Goal: Information Seeking & Learning: Learn about a topic

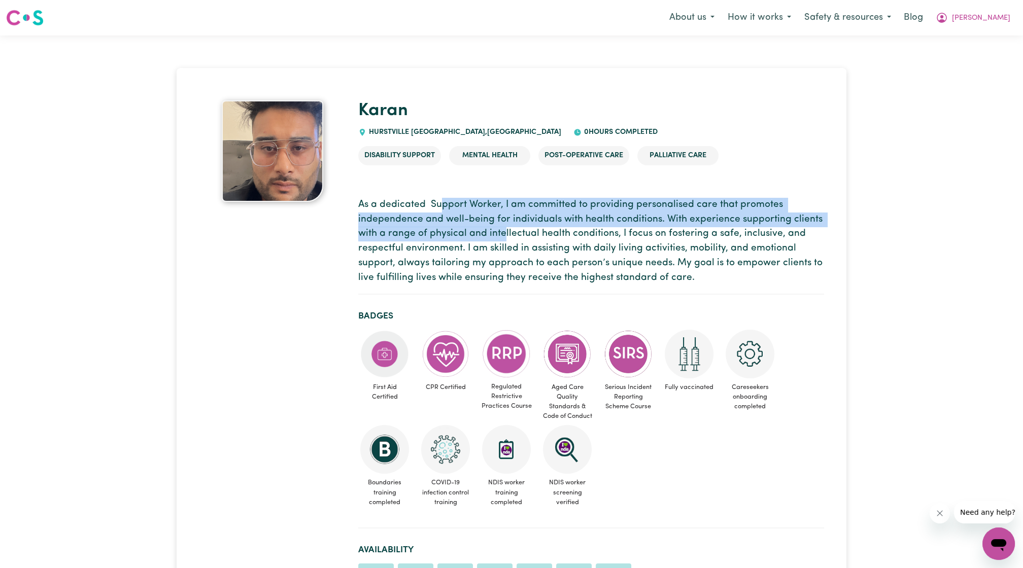
drag, startPoint x: 447, startPoint y: 201, endPoint x: 530, endPoint y: 234, distance: 90.2
click at [528, 234] on p "As a dedicated Support Worker, I am committed to providing personalised care th…" at bounding box center [591, 242] width 466 height 88
click at [530, 234] on p "As a dedicated Support Worker, I am committed to providing personalised care th…" at bounding box center [591, 242] width 466 height 88
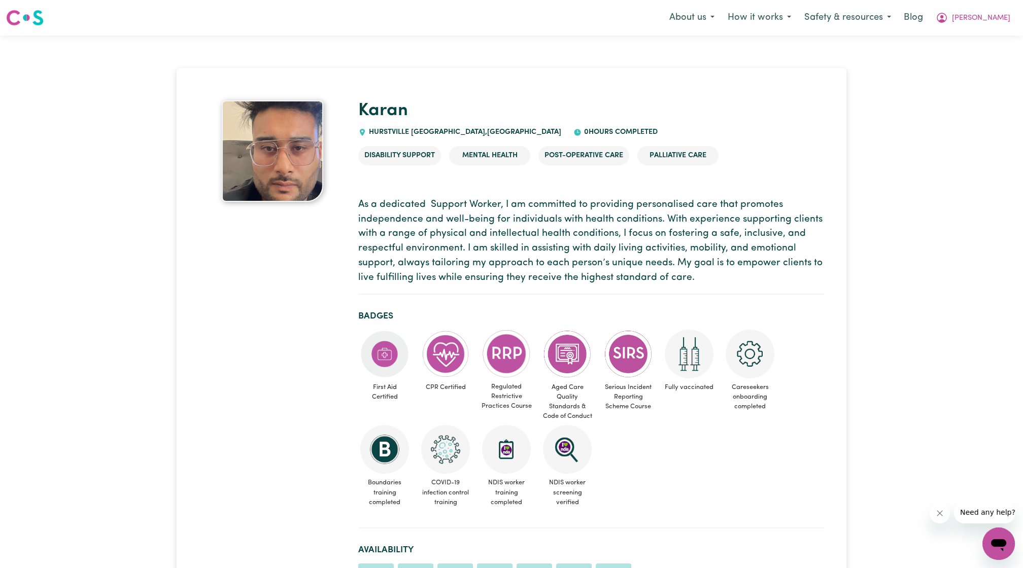
click at [568, 228] on p "As a dedicated Support Worker, I am committed to providing personalised care th…" at bounding box center [591, 242] width 466 height 88
click at [663, 224] on p "As a dedicated Support Worker, I am committed to providing personalised care th…" at bounding box center [591, 242] width 466 height 88
